Goal: Information Seeking & Learning: Learn about a topic

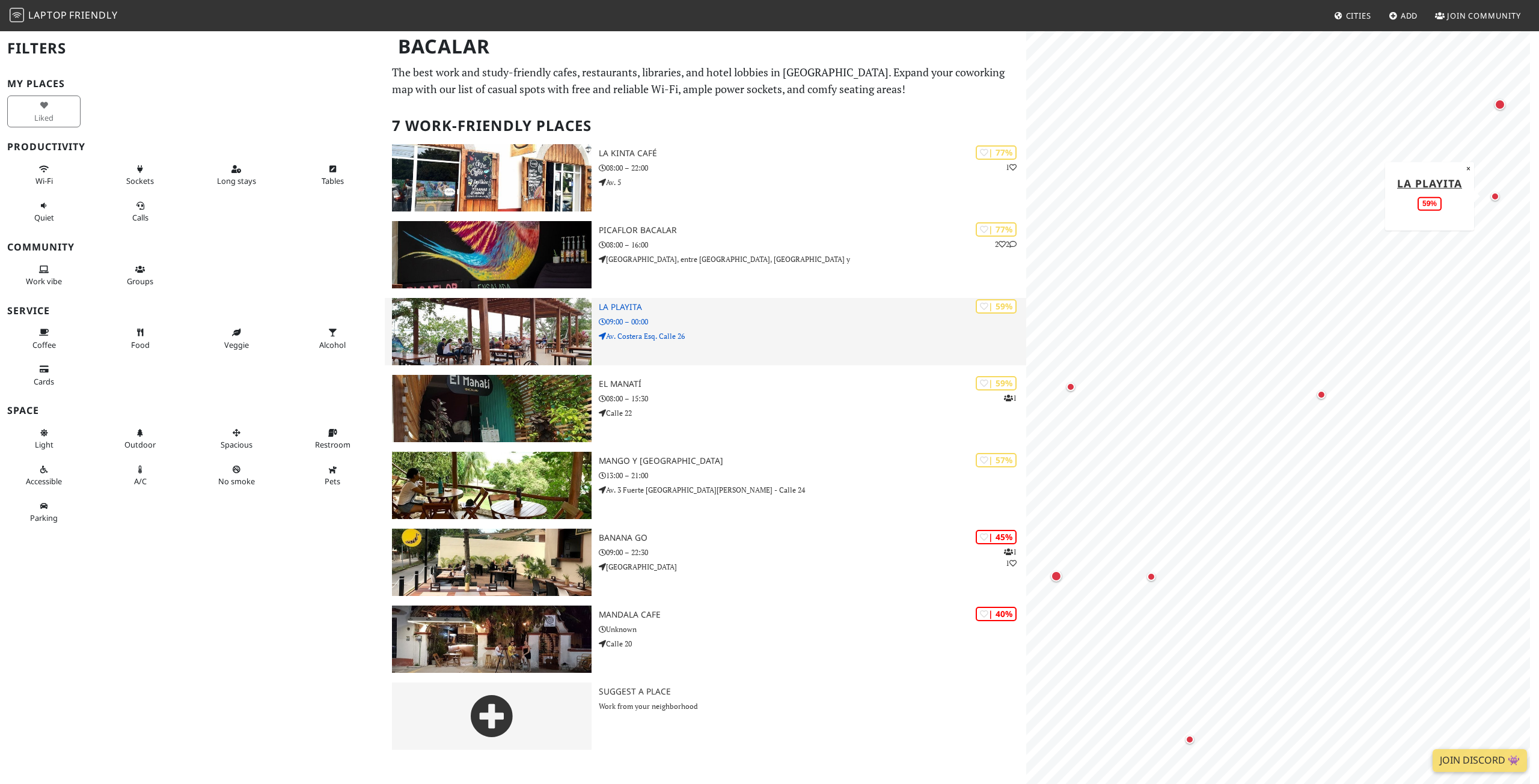
click at [541, 316] on img at bounding box center [491, 332] width 199 height 68
